Goal: Task Accomplishment & Management: Use online tool/utility

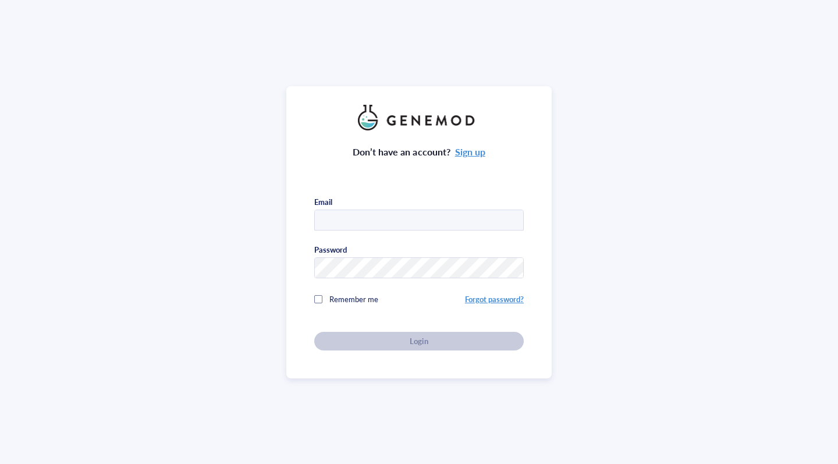
type input "[EMAIL_ADDRESS][DOMAIN_NAME]"
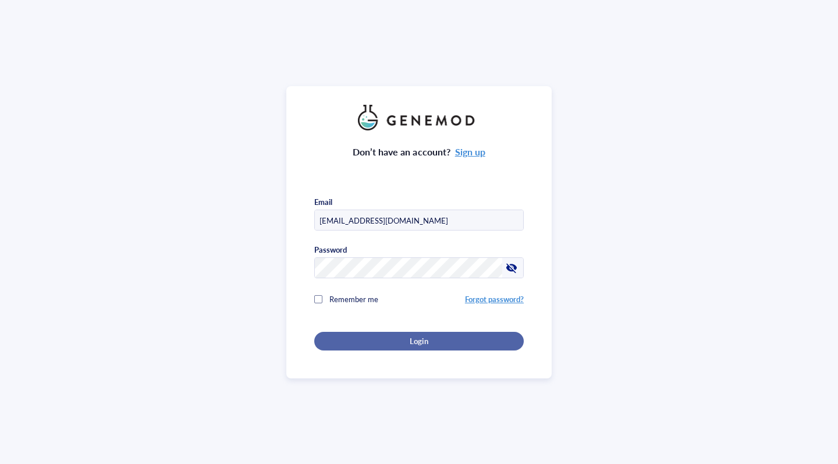
click at [388, 339] on div "Login" at bounding box center [419, 341] width 172 height 10
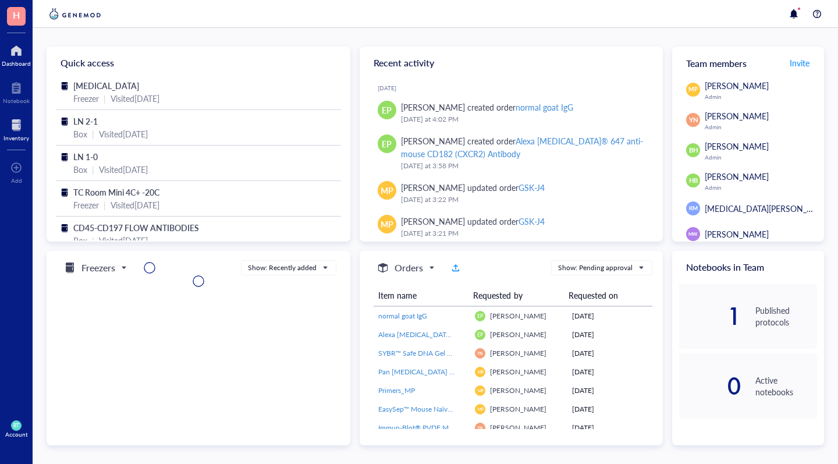
click at [14, 136] on div "Inventory" at bounding box center [16, 137] width 26 height 7
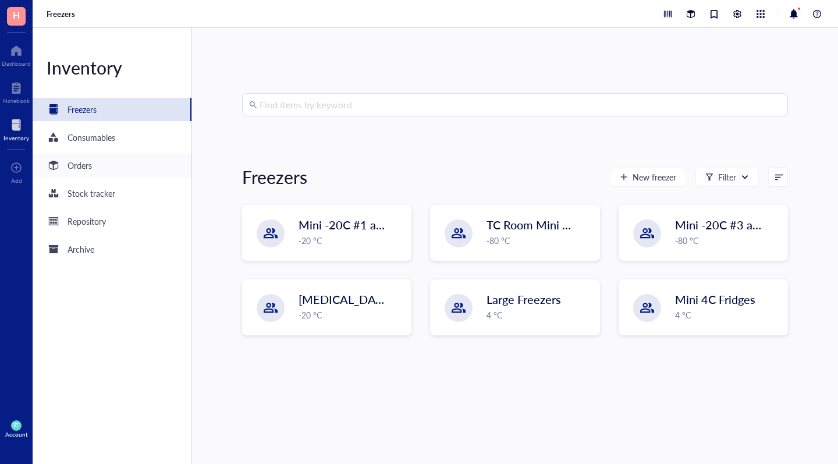
click at [93, 167] on div "Orders" at bounding box center [112, 165] width 159 height 23
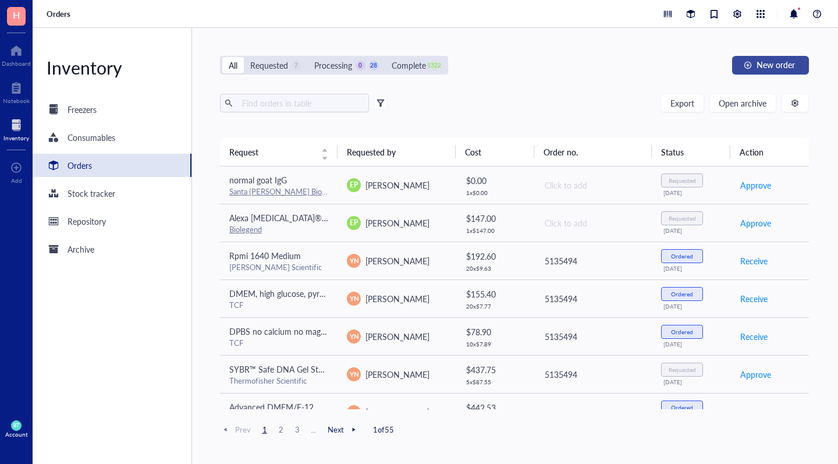
click at [772, 63] on span "New order" at bounding box center [776, 64] width 38 height 9
